Goal: Task Accomplishment & Management: Use online tool/utility

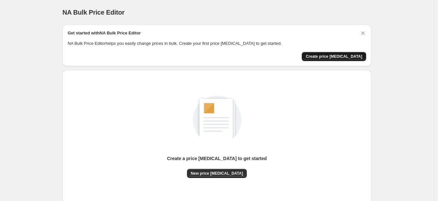
click at [331, 56] on span "Create price [MEDICAL_DATA]" at bounding box center [334, 56] width 57 height 5
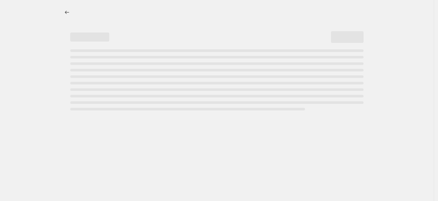
select select "percentage"
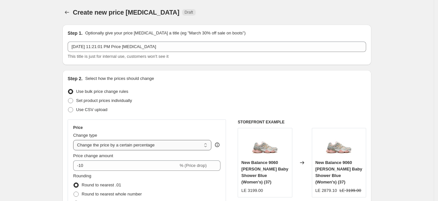
click at [104, 145] on select "Change the price to a certain amount Change the price by a certain amount Chang…" at bounding box center [142, 145] width 138 height 10
click at [75, 140] on select "Change the price to a certain amount Change the price by a certain amount Chang…" at bounding box center [142, 145] width 138 height 10
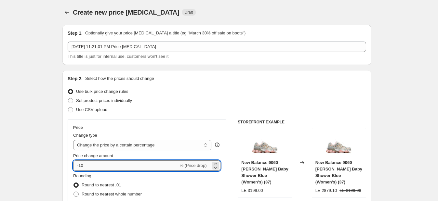
click at [97, 168] on input "-10" at bounding box center [125, 166] width 105 height 10
type input "-1"
type input "30"
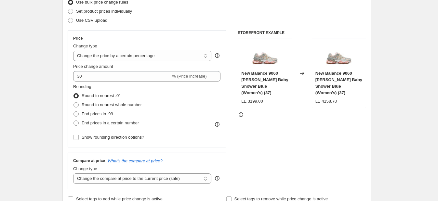
scroll to position [100, 0]
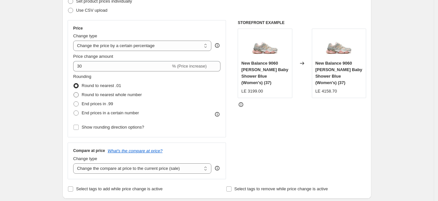
click at [109, 94] on span "Round to nearest whole number" at bounding box center [112, 94] width 60 height 5
click at [74, 93] on input "Round to nearest whole number" at bounding box center [74, 92] width 0 height 0
radio input "true"
click at [109, 94] on span "Round to nearest whole number" at bounding box center [112, 94] width 60 height 5
click at [74, 93] on input "Round to nearest whole number" at bounding box center [74, 92] width 0 height 0
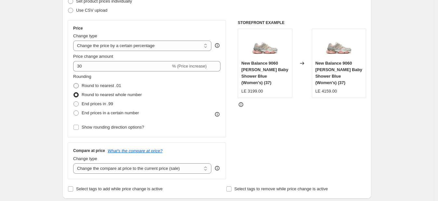
click at [79, 87] on span at bounding box center [76, 85] width 5 height 5
click at [74, 84] on input "Round to nearest .01" at bounding box center [74, 83] width 0 height 0
radio input "true"
click at [187, 46] on select "Change the price to a certain amount Change the price by a certain amount Chang…" at bounding box center [142, 46] width 138 height 10
click at [371, 102] on div "Step 2. Select how the prices should change Use bulk price change rules Set pro…" at bounding box center [216, 85] width 309 height 228
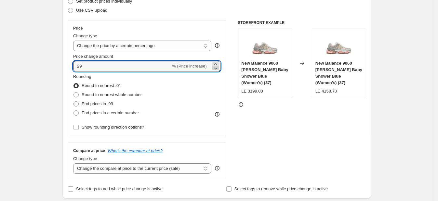
click at [216, 68] on icon at bounding box center [215, 68] width 7 height 7
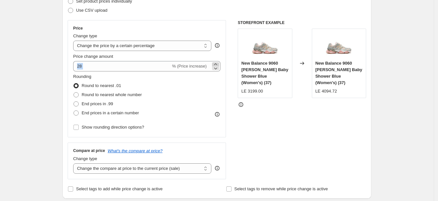
drag, startPoint x: 220, startPoint y: 59, endPoint x: 218, endPoint y: 62, distance: 4.1
click at [218, 62] on div "Price change amount 28 % (Price increase)" at bounding box center [146, 62] width 147 height 18
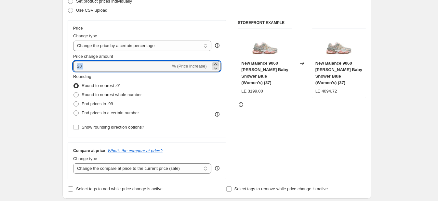
click at [218, 62] on icon at bounding box center [215, 64] width 7 height 7
drag, startPoint x: 218, startPoint y: 62, endPoint x: 186, endPoint y: 65, distance: 32.4
click at [186, 65] on div "30 % (Price increase)" at bounding box center [146, 66] width 147 height 10
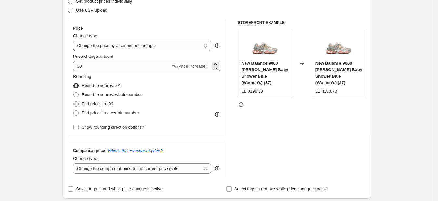
click at [186, 65] on span "% (Price increase)" at bounding box center [189, 66] width 34 height 5
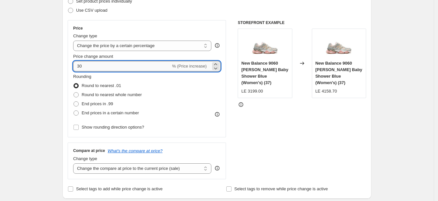
click at [151, 66] on input "30" at bounding box center [122, 66] width 98 height 10
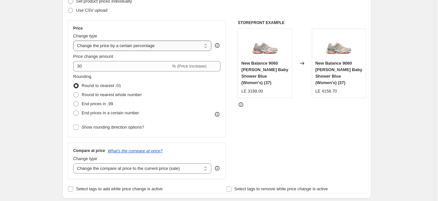
click at [152, 44] on select "Change the price to a certain amount Change the price by a certain amount Chang…" at bounding box center [142, 46] width 138 height 10
click at [197, 67] on span "% (Price increase)" at bounding box center [189, 66] width 34 height 5
click at [163, 46] on select "Change the price to a certain amount Change the price by a certain amount Chang…" at bounding box center [142, 46] width 138 height 10
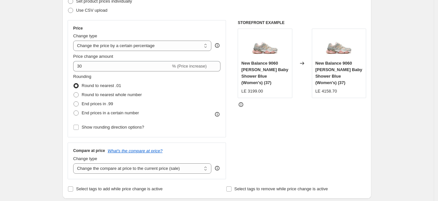
click at [75, 41] on select "Change the price to a certain amount Change the price by a certain amount Chang…" at bounding box center [142, 46] width 138 height 10
click at [202, 64] on span "% (Price increase)" at bounding box center [189, 66] width 34 height 5
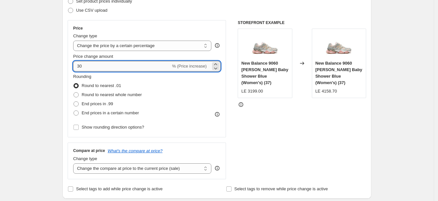
click at [78, 67] on input "30" at bounding box center [122, 66] width 98 height 10
type input "-30"
click at [75, 67] on div "Price Change type Change the price to a certain amount Change the price by a ce…" at bounding box center [147, 78] width 158 height 117
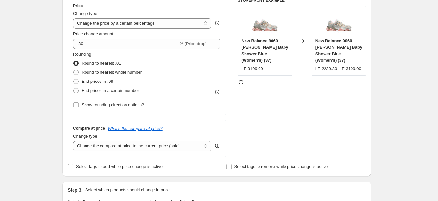
scroll to position [124, 0]
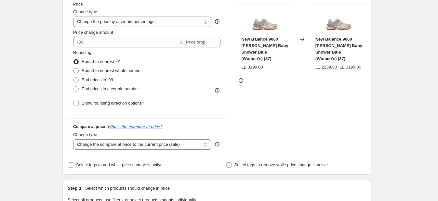
click at [130, 73] on span "Round to nearest whole number" at bounding box center [112, 70] width 60 height 5
click at [74, 69] on input "Round to nearest whole number" at bounding box center [74, 68] width 0 height 0
radio input "true"
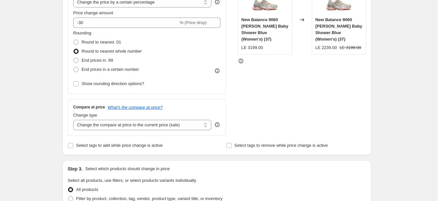
scroll to position [144, 0]
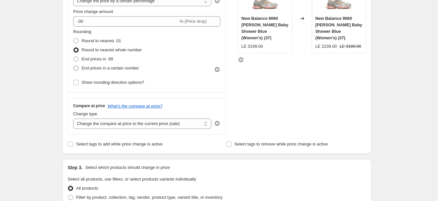
click at [79, 67] on span at bounding box center [76, 68] width 5 height 5
click at [74, 66] on input "End prices in a certain number" at bounding box center [74, 66] width 0 height 0
radio input "true"
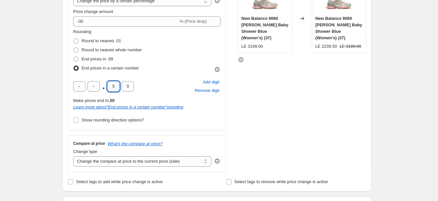
click at [115, 87] on input "5" at bounding box center [113, 86] width 12 height 10
type input "9"
click at [58, 81] on div "Create new price change job. This page is ready Create new price change job Dra…" at bounding box center [217, 205] width 325 height 699
click at [82, 86] on input "text" at bounding box center [79, 86] width 12 height 10
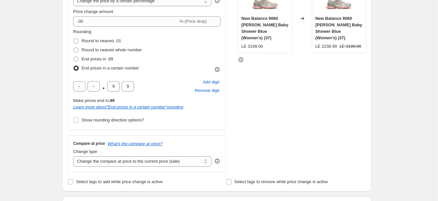
click at [54, 116] on div "Create new price change job. This page is ready Create new price change job Dra…" at bounding box center [217, 205] width 434 height 699
click at [79, 121] on span at bounding box center [76, 120] width 6 height 6
click at [79, 121] on input "Show rounding direction options?" at bounding box center [76, 120] width 5 height 5
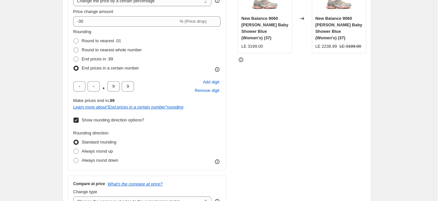
click at [79, 121] on span at bounding box center [76, 120] width 6 height 6
click at [79, 121] on input "Show rounding direction options?" at bounding box center [76, 120] width 5 height 5
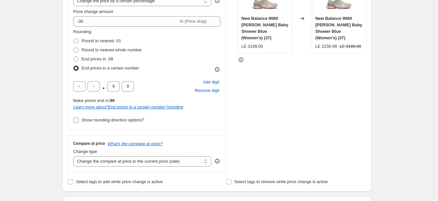
click at [79, 121] on span at bounding box center [76, 120] width 6 height 6
click at [79, 121] on input "Show rounding direction options?" at bounding box center [76, 120] width 5 height 5
checkbox input "true"
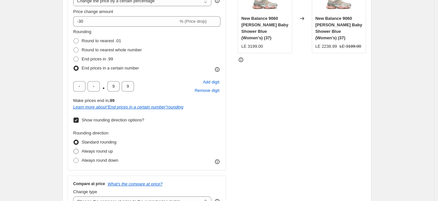
click at [79, 151] on span at bounding box center [76, 151] width 5 height 5
click at [74, 149] on input "Always round up" at bounding box center [74, 149] width 0 height 0
radio input "true"
click at [79, 143] on span at bounding box center [76, 142] width 5 height 5
click at [74, 140] on input "Standard rounding" at bounding box center [74, 140] width 0 height 0
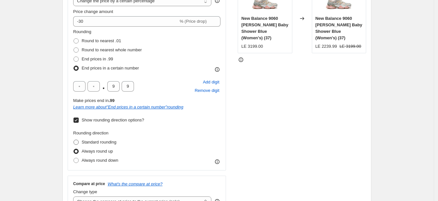
radio input "true"
click at [78, 153] on span at bounding box center [76, 151] width 5 height 5
click at [74, 149] on input "Always round up" at bounding box center [74, 149] width 0 height 0
radio input "true"
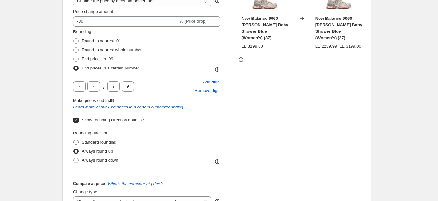
click at [96, 143] on span "Standard rounding" at bounding box center [99, 142] width 35 height 5
click at [74, 140] on input "Standard rounding" at bounding box center [74, 140] width 0 height 0
radio input "true"
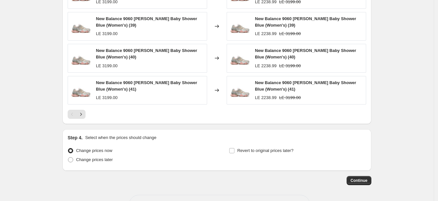
scroll to position [512, 0]
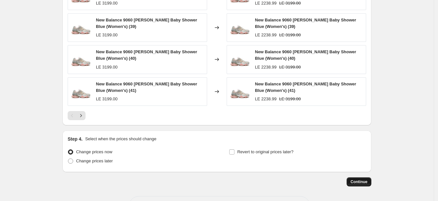
click at [368, 182] on span "Continue" at bounding box center [359, 182] width 17 height 5
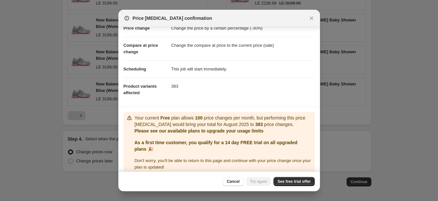
scroll to position [25, 0]
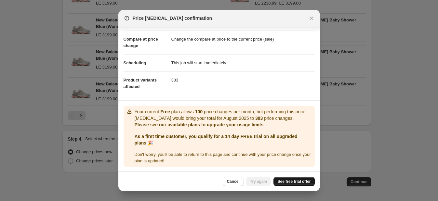
click at [304, 182] on span "See free trial offer" at bounding box center [294, 181] width 33 height 5
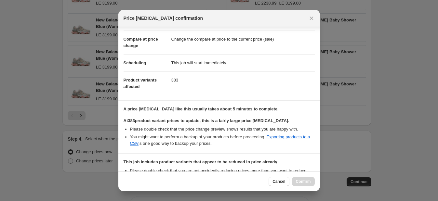
click at [302, 184] on div "Cancel Confirm" at bounding box center [292, 181] width 46 height 9
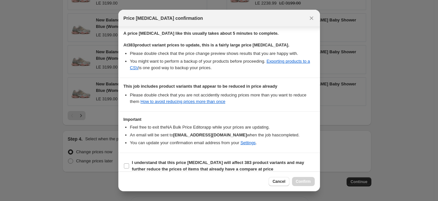
scroll to position [107, 0]
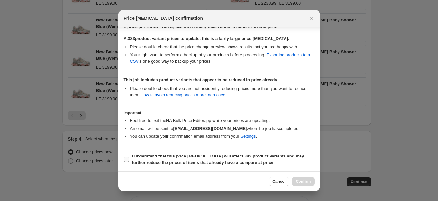
click at [125, 155] on label "I understand that this price change job will affect 383 product variants and ma…" at bounding box center [219, 160] width 191 height 16
click at [125, 157] on input "I understand that this price change job will affect 383 product variants and ma…" at bounding box center [126, 159] width 5 height 5
checkbox input "true"
click at [302, 181] on span "Confirm" at bounding box center [303, 181] width 15 height 5
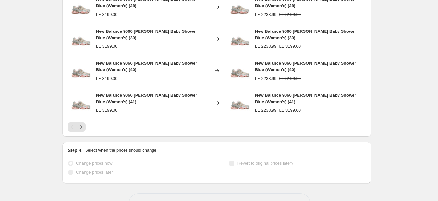
scroll to position [548, 0]
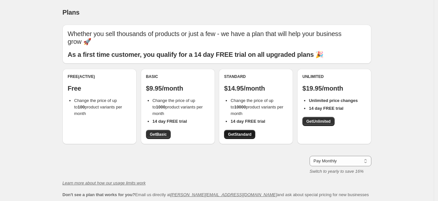
click at [248, 133] on span "Get Standard" at bounding box center [239, 134] width 23 height 5
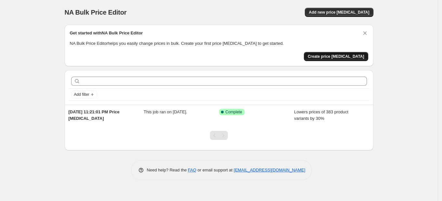
click at [333, 58] on span "Create price [MEDICAL_DATA]" at bounding box center [336, 56] width 57 height 5
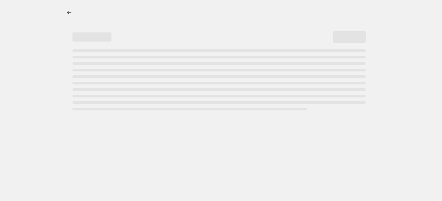
select select "percentage"
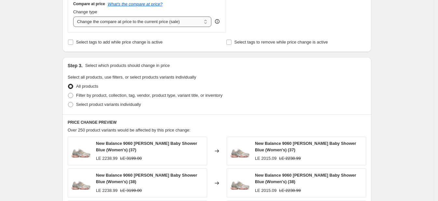
scroll to position [292, 0]
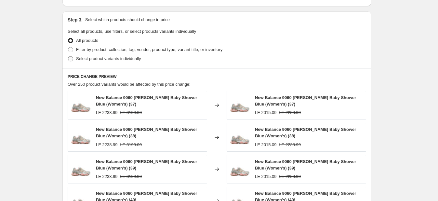
click at [122, 56] on span "Select product variants individually" at bounding box center [108, 58] width 65 height 5
click at [68, 56] on input "Select product variants individually" at bounding box center [68, 56] width 0 height 0
radio input "true"
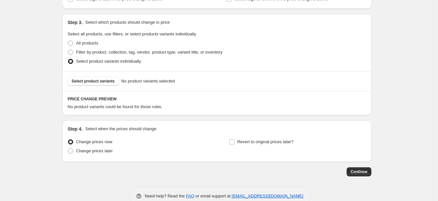
scroll to position [288, 0]
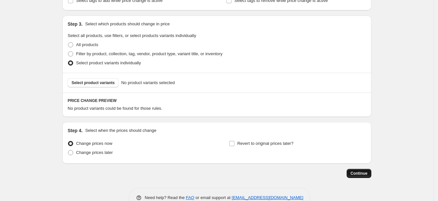
click at [358, 175] on span "Continue" at bounding box center [359, 173] width 17 height 5
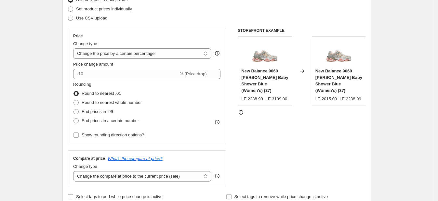
scroll to position [130, 0]
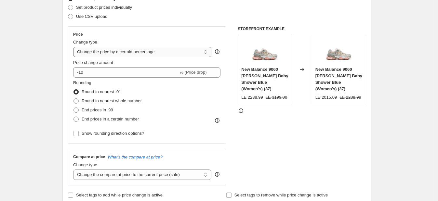
click at [145, 52] on select "Change the price to a certain amount Change the price by a certain amount Chang…" at bounding box center [142, 52] width 138 height 10
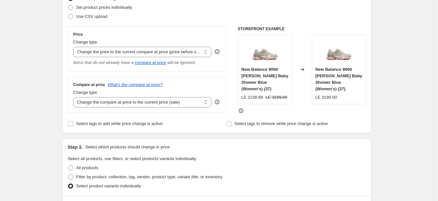
select select "percentage"
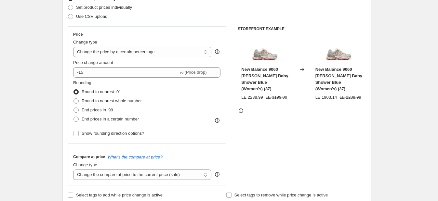
click at [61, 63] on div "There is 1 error with this price [MEDICAL_DATA] A price [MEDICAL_DATA] must cha…" at bounding box center [214, 136] width 314 height 492
click at [44, 75] on div "Create new price [MEDICAL_DATA]. This page is ready Create new price [MEDICAL_D…" at bounding box center [217, 145] width 434 height 551
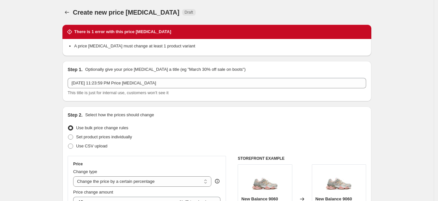
scroll to position [16, 0]
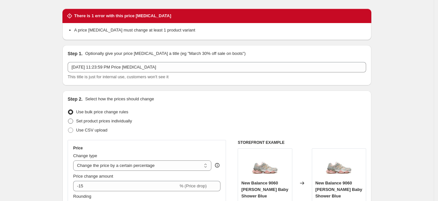
click at [107, 122] on span "Set product prices individually" at bounding box center [104, 121] width 56 height 5
click at [68, 119] on input "Set product prices individually" at bounding box center [68, 119] width 0 height 0
radio input "true"
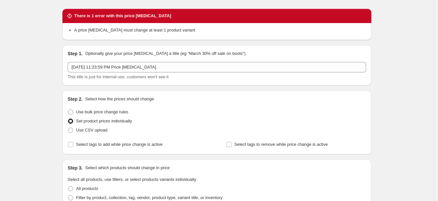
click at [28, 117] on div "Create new price [MEDICAL_DATA]. This page is ready Create new price [MEDICAL_D…" at bounding box center [217, 173] width 434 height 378
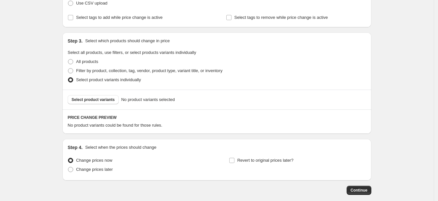
scroll to position [146, 0]
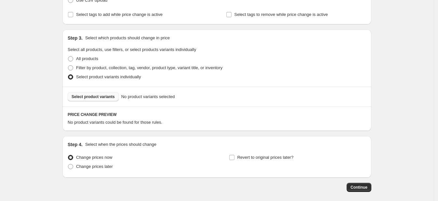
click at [98, 97] on span "Select product variants" at bounding box center [93, 96] width 43 height 5
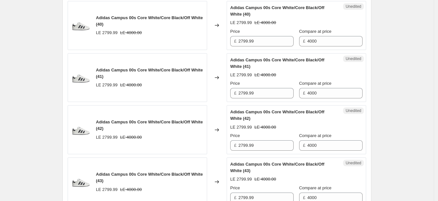
scroll to position [624, 0]
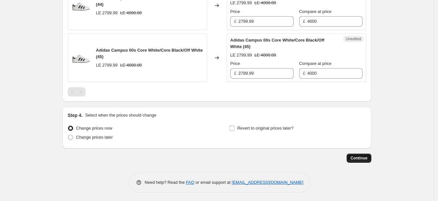
click at [360, 158] on span "Continue" at bounding box center [359, 158] width 17 height 5
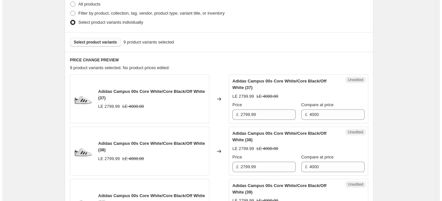
scroll to position [0, 0]
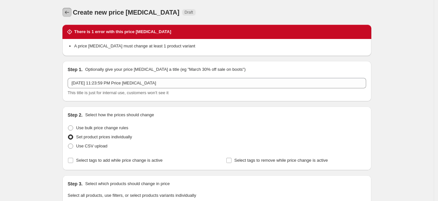
click at [72, 13] on button "Price change jobs" at bounding box center [66, 12] width 9 height 9
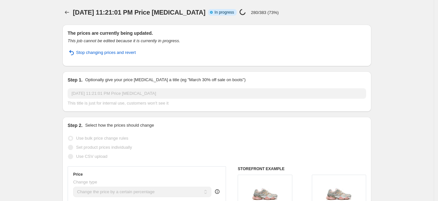
select select "percentage"
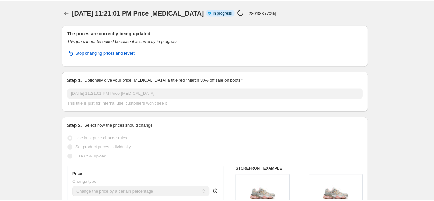
scroll to position [548, 0]
